Goal: Navigation & Orientation: Understand site structure

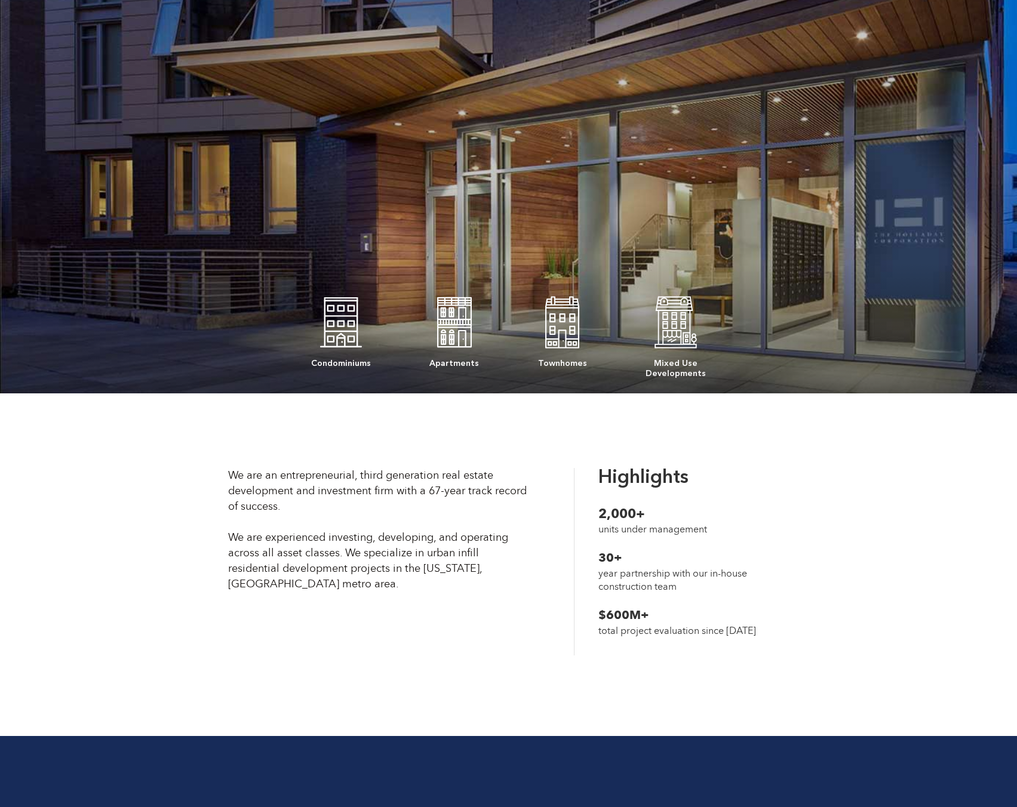
scroll to position [358, 0]
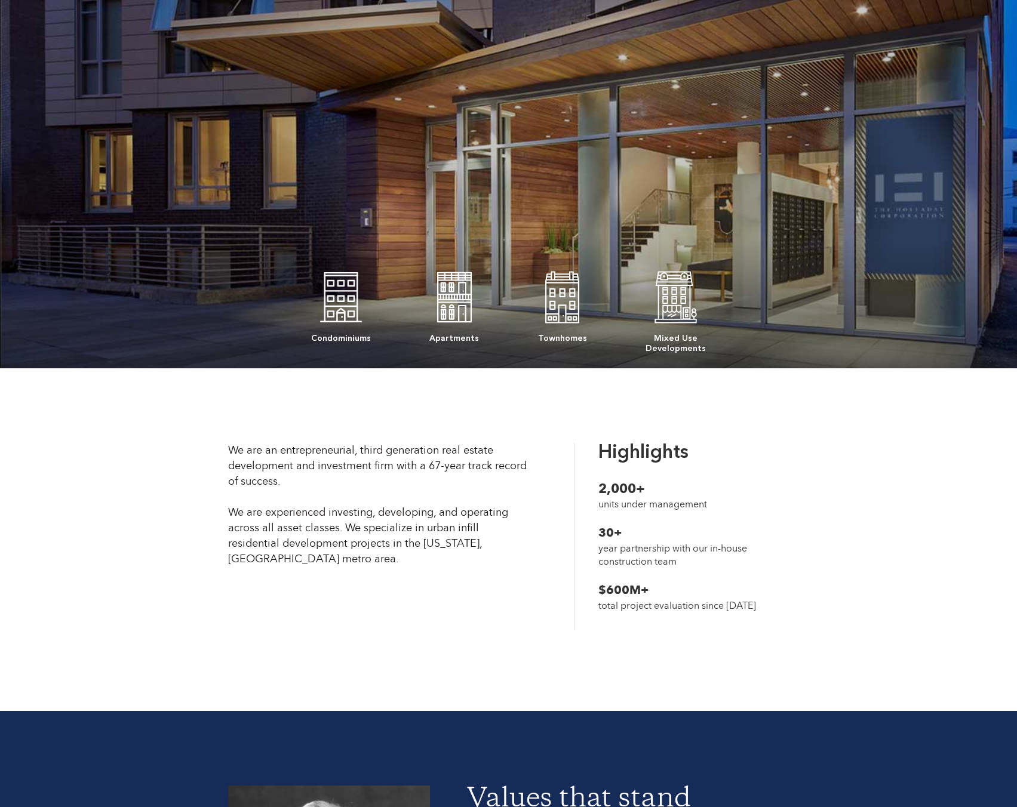
click at [576, 297] on div "Townhomes" at bounding box center [562, 305] width 49 height 76
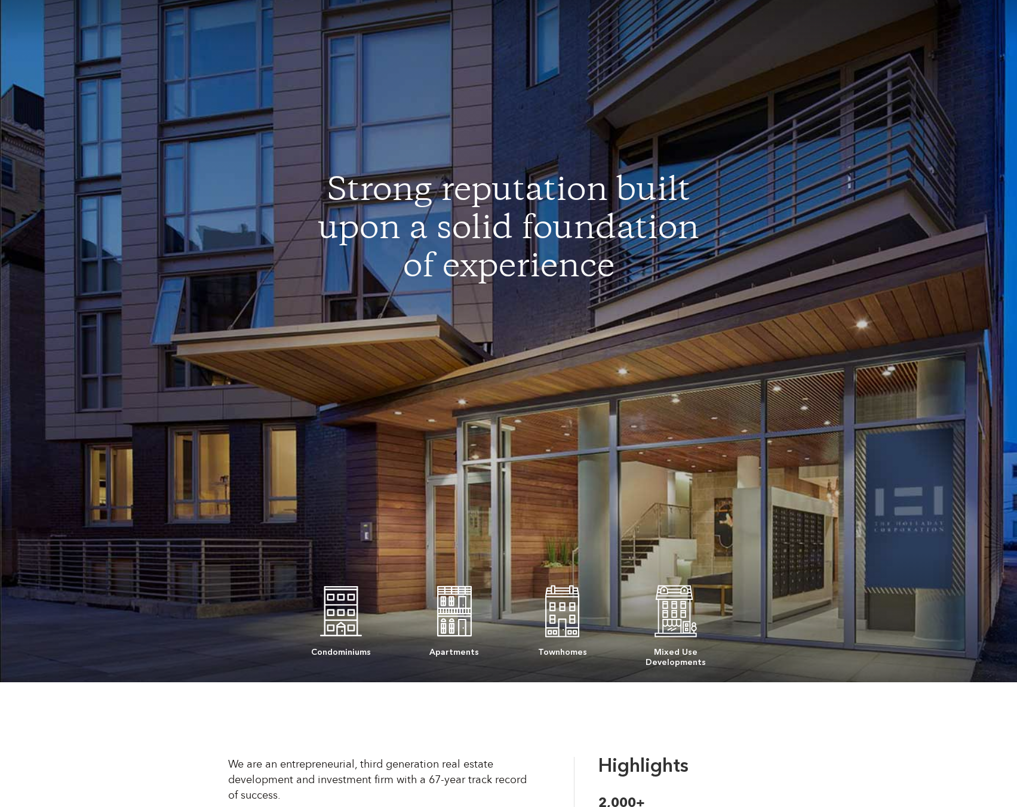
scroll to position [0, 0]
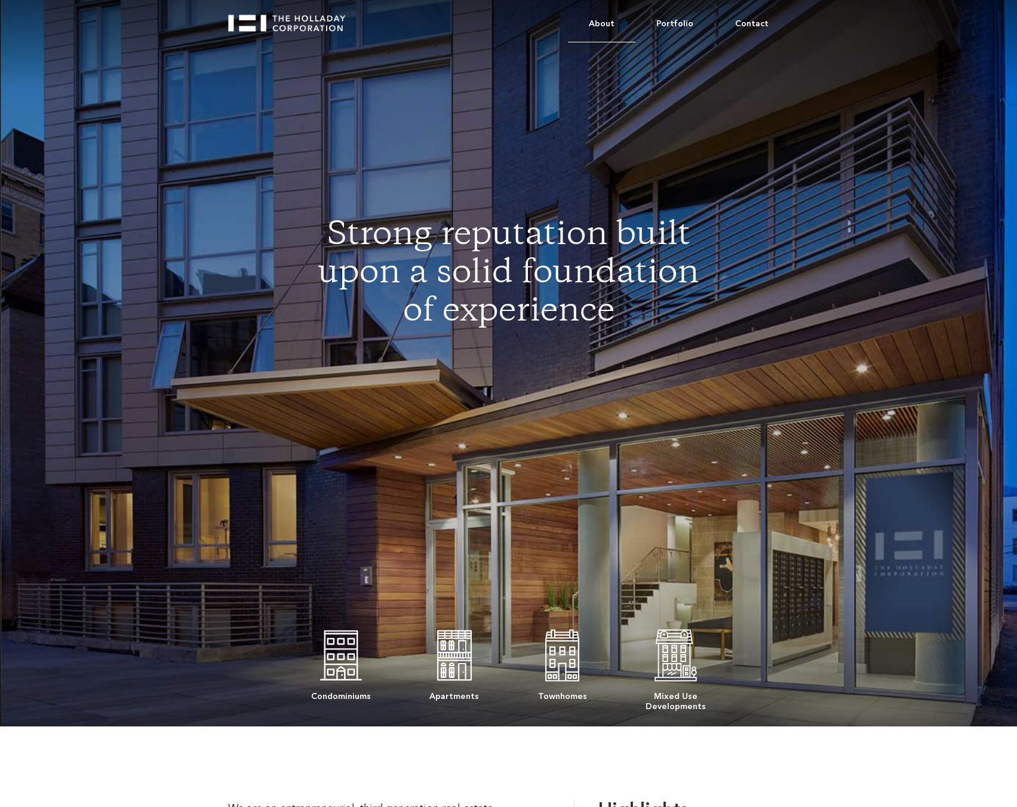
click at [609, 19] on link "About" at bounding box center [601, 24] width 67 height 36
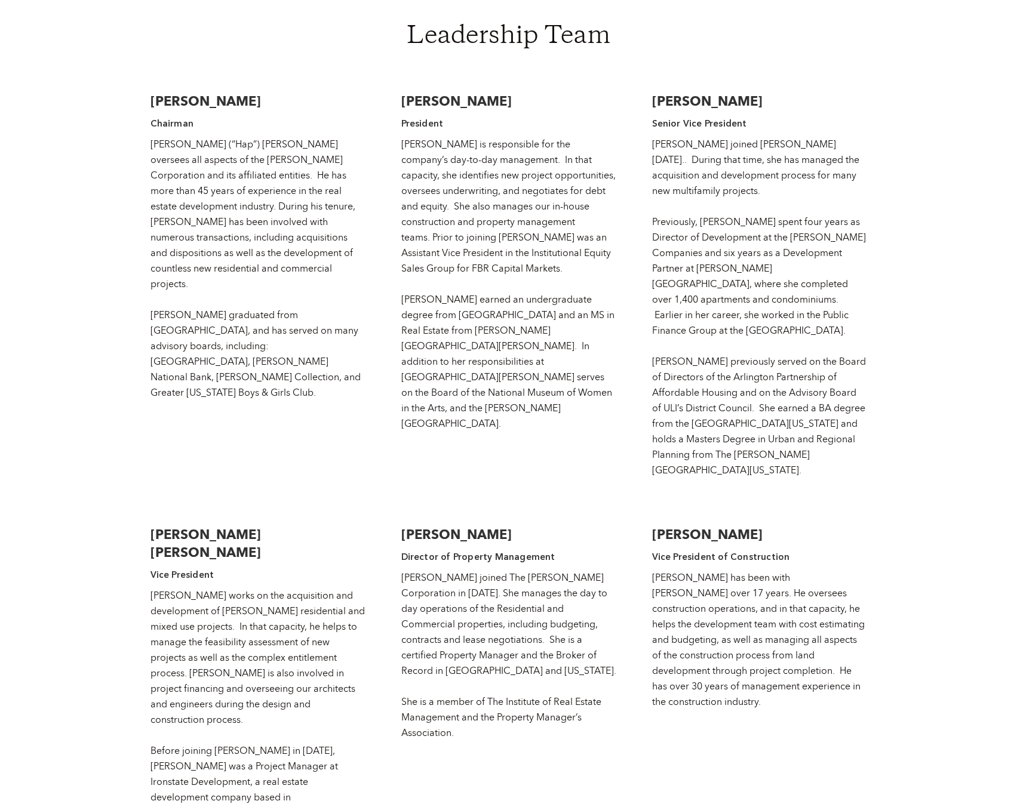
scroll to position [2149, 0]
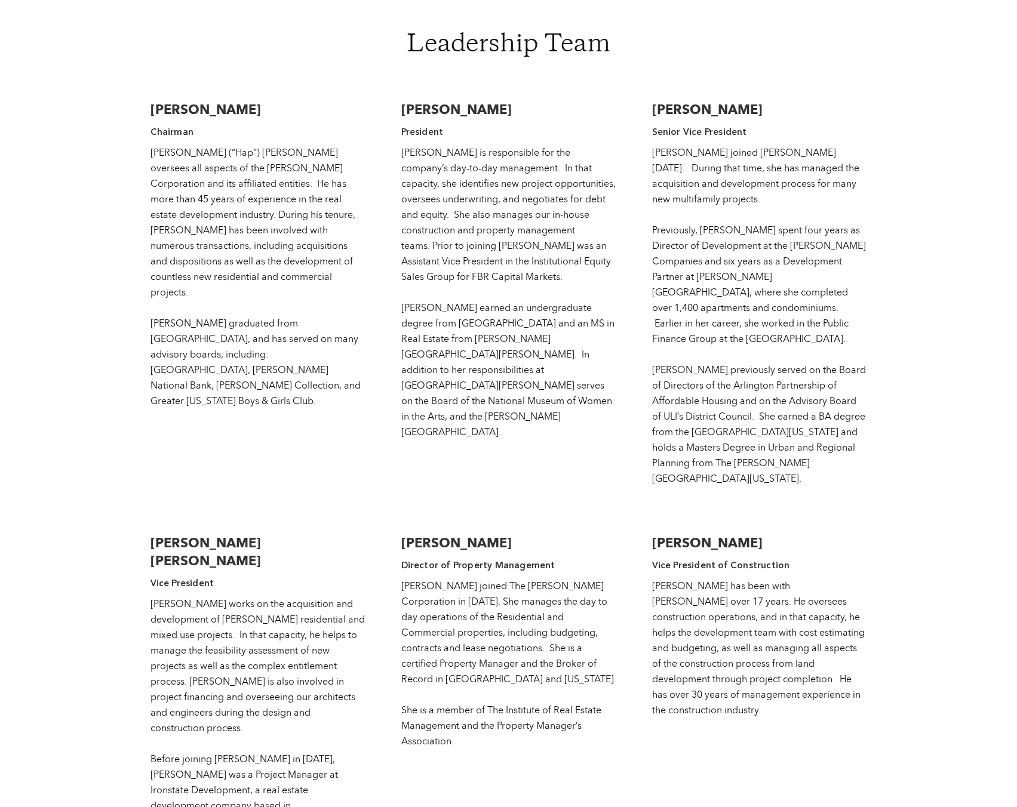
click at [289, 534] on h3 "[PERSON_NAME] [PERSON_NAME]" at bounding box center [257, 552] width 215 height 36
drag, startPoint x: 805, startPoint y: 467, endPoint x: 656, endPoint y: 467, distance: 149.3
click at [656, 534] on h3 "Stephen H. Weatherby" at bounding box center [759, 543] width 215 height 18
click at [842, 534] on h3 "Stephen H. Weatherby" at bounding box center [759, 543] width 215 height 18
drag, startPoint x: 808, startPoint y: 465, endPoint x: 670, endPoint y: 464, distance: 137.3
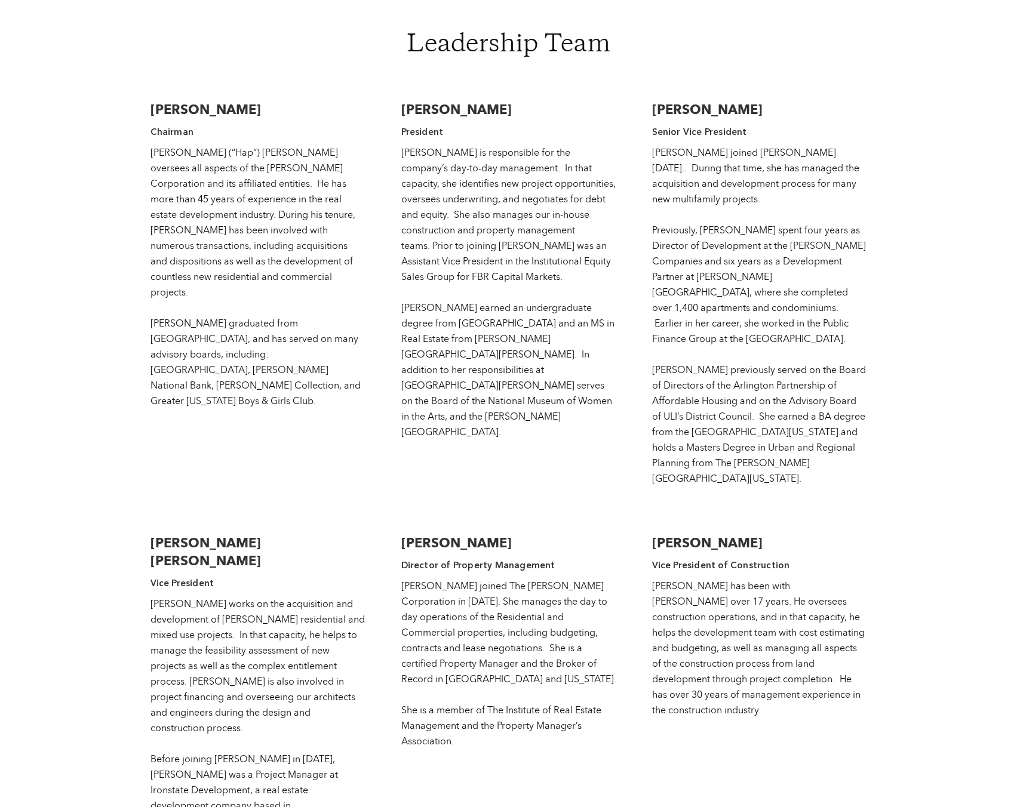
click at [642, 465] on div "Wallace F. Holladay, Jr Chairman Wallace (“Hap”) Holladay oversees all aspects …" at bounding box center [508, 660] width 716 height 1143
drag, startPoint x: 558, startPoint y: 63, endPoint x: 404, endPoint y: 66, distance: 154.1
click at [404, 101] on h3 "Jessica Holladay Sterchi" at bounding box center [508, 110] width 215 height 18
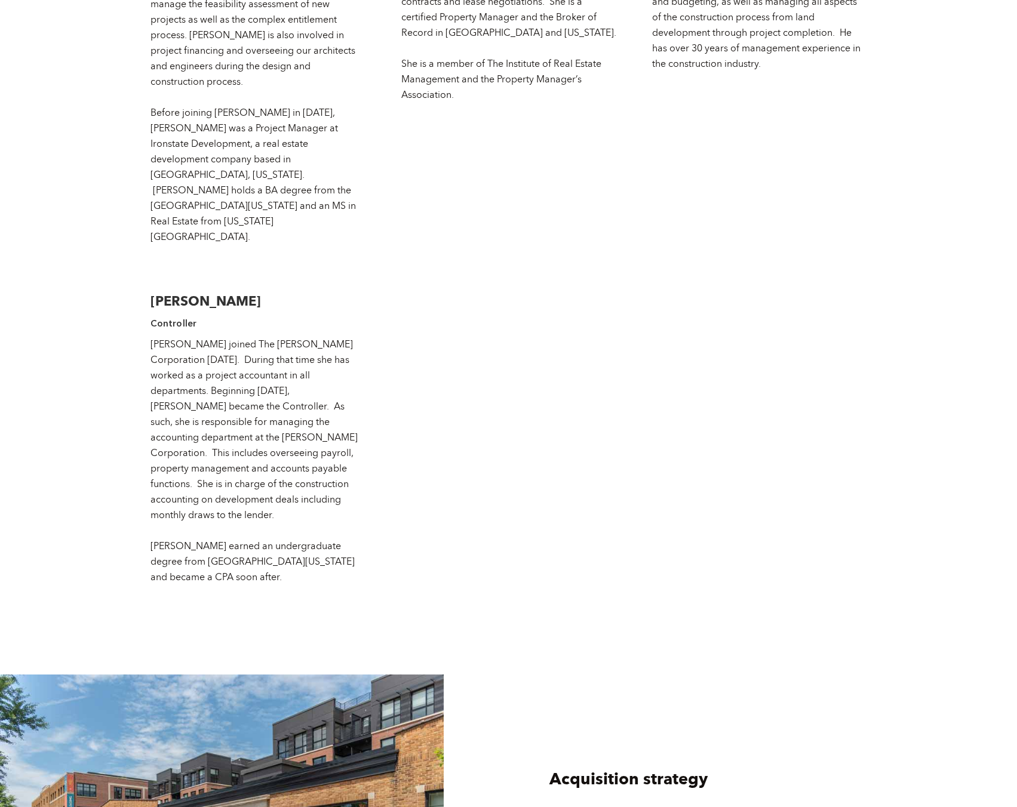
scroll to position [2746, 0]
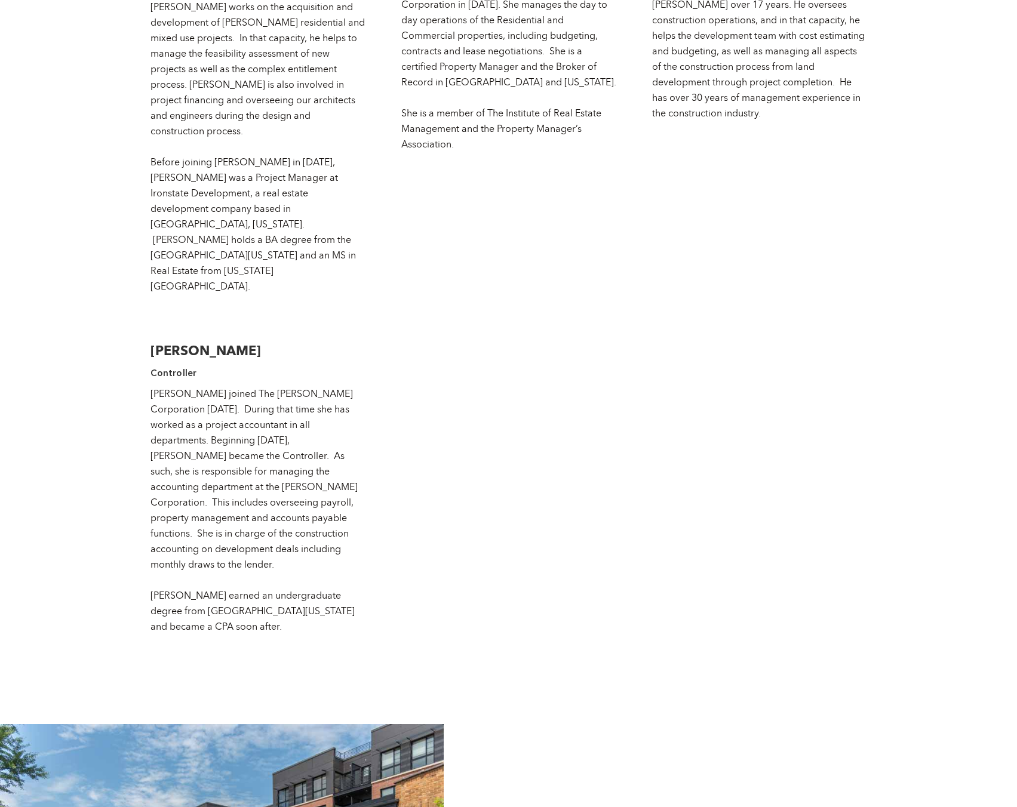
drag, startPoint x: 274, startPoint y: 208, endPoint x: 153, endPoint y: 204, distance: 121.3
click at [153, 342] on h3 "Colleen S. Chavez" at bounding box center [257, 351] width 215 height 18
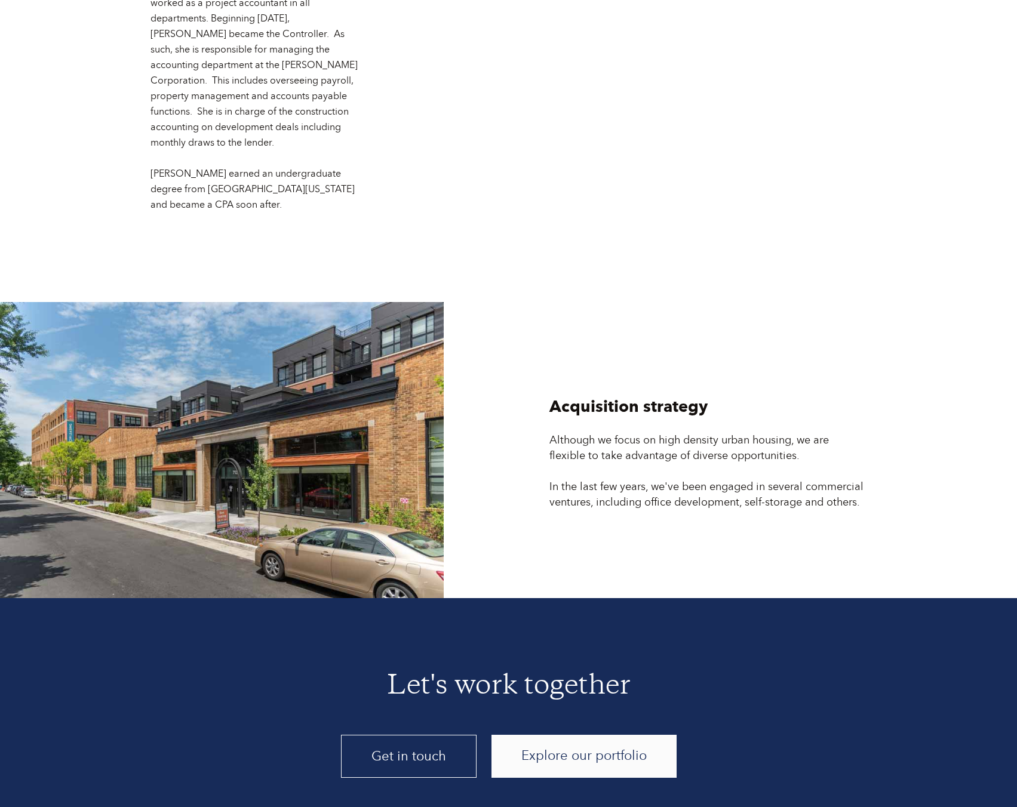
scroll to position [3170, 0]
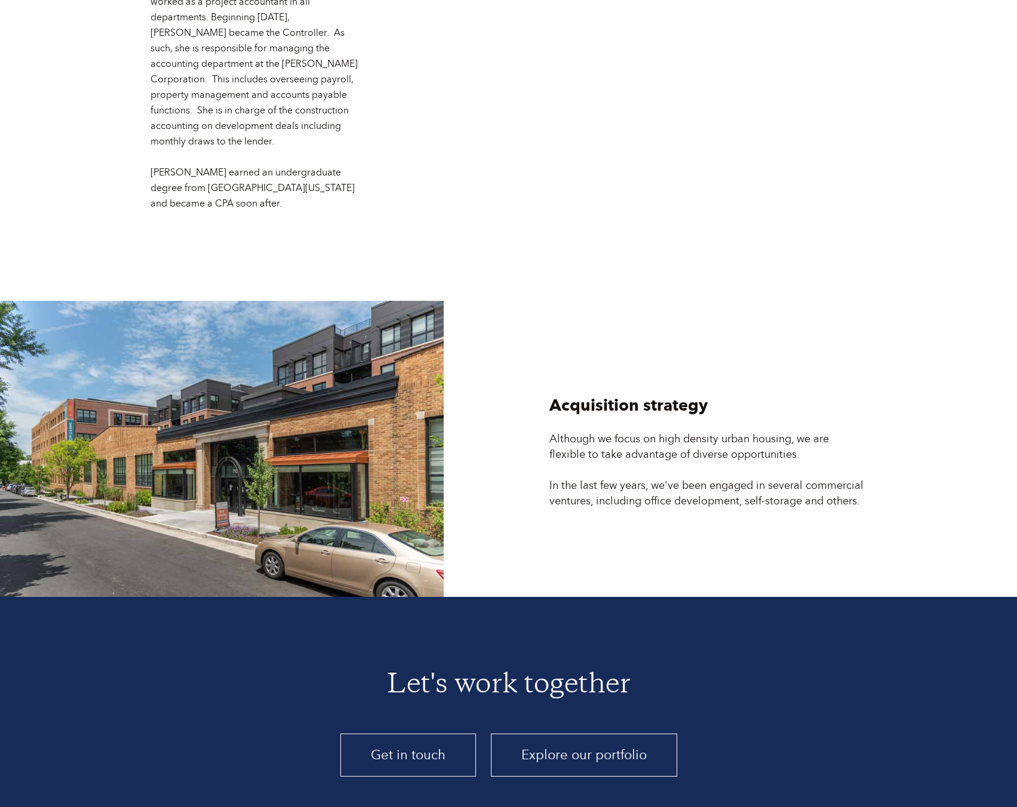
click at [588, 734] on link "Explore our portfolio" at bounding box center [584, 755] width 186 height 43
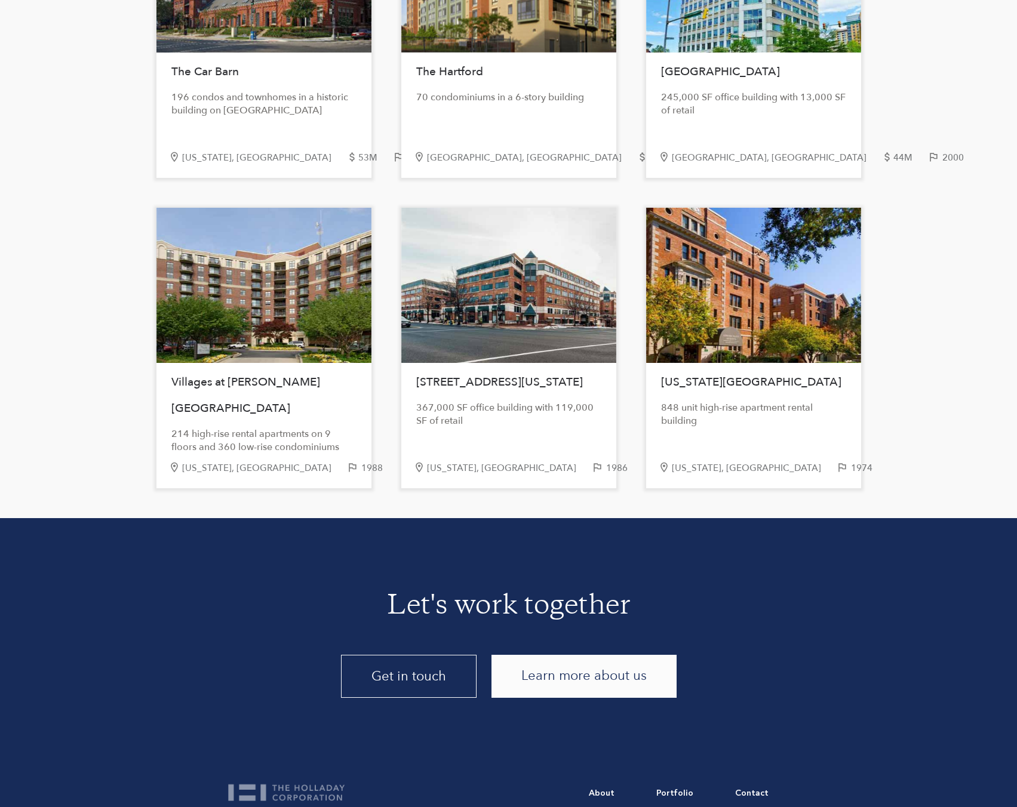
scroll to position [2403, 0]
